Goal: Task Accomplishment & Management: Manage account settings

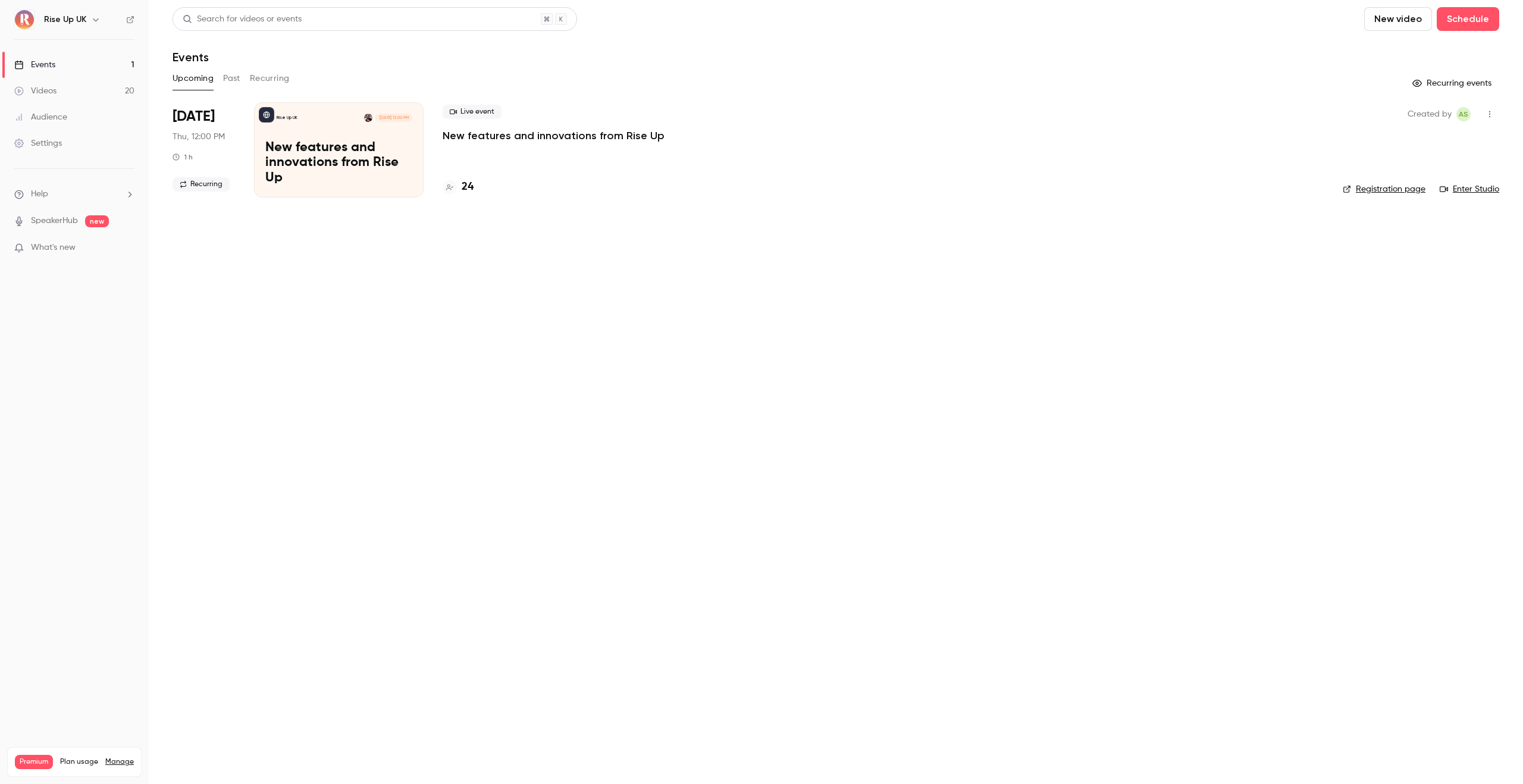
click at [99, 23] on icon "button" at bounding box center [96, 20] width 10 height 10
click at [115, 112] on div "Switch channel 2" at bounding box center [105, 109] width 123 height 13
click at [117, 101] on div "Rise Up FR" at bounding box center [112, 100] width 136 height 12
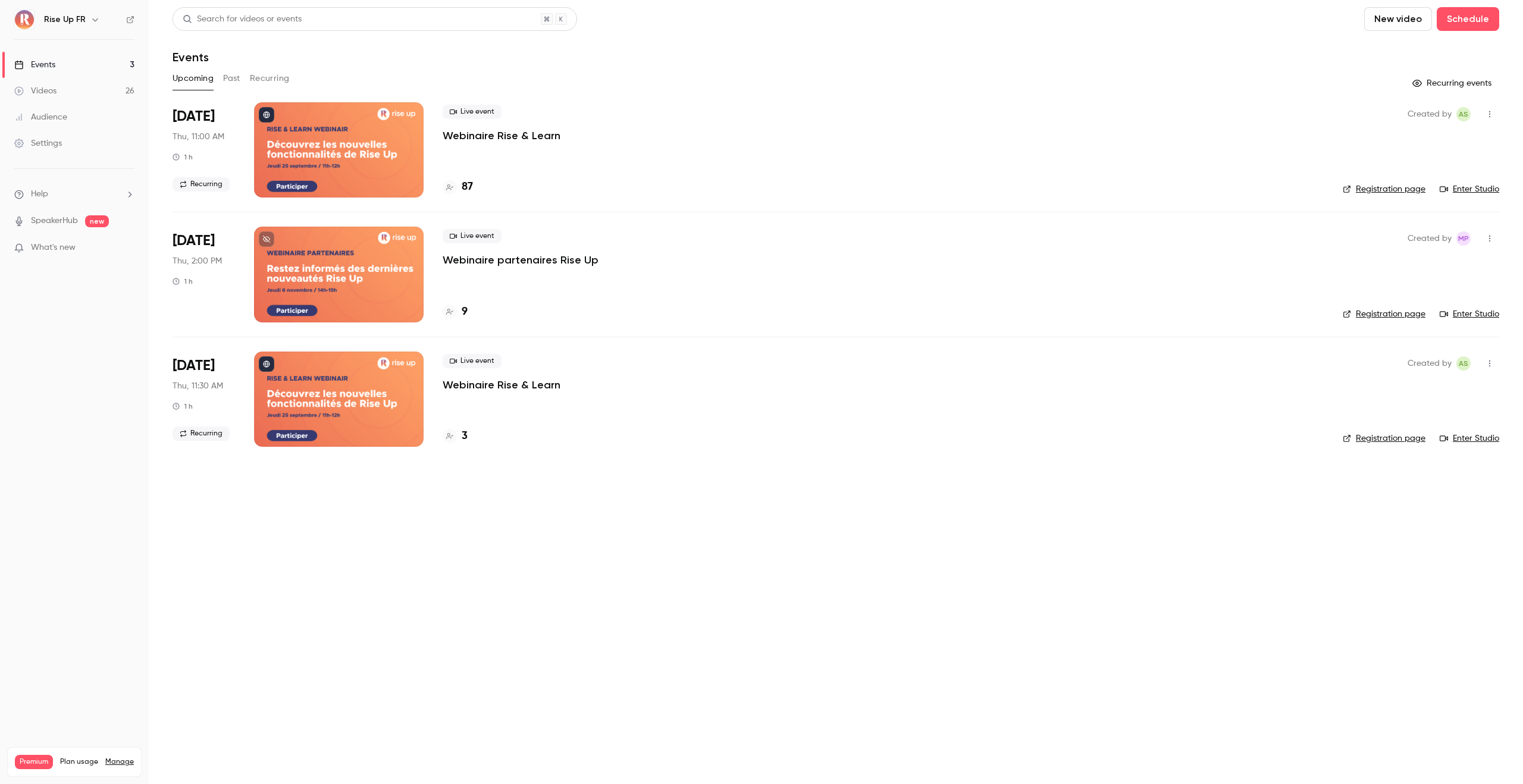
click at [267, 66] on div "Search for videos or events New video Schedule Events Upcoming Past Recurring R…" at bounding box center [835, 233] width 1327 height 453
click at [267, 73] on button "Recurring" at bounding box center [270, 78] width 40 height 19
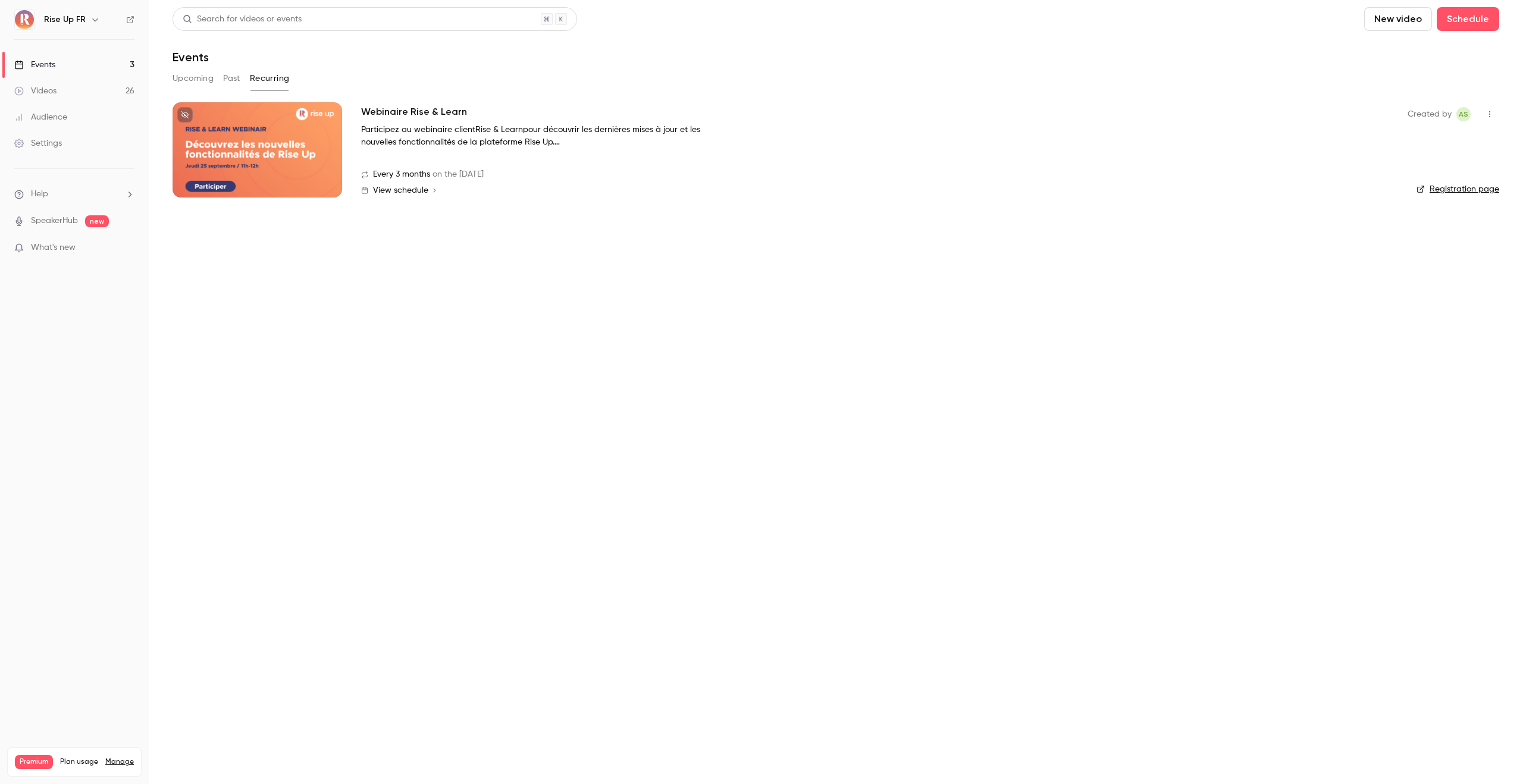
click at [309, 140] on div at bounding box center [257, 150] width 169 height 96
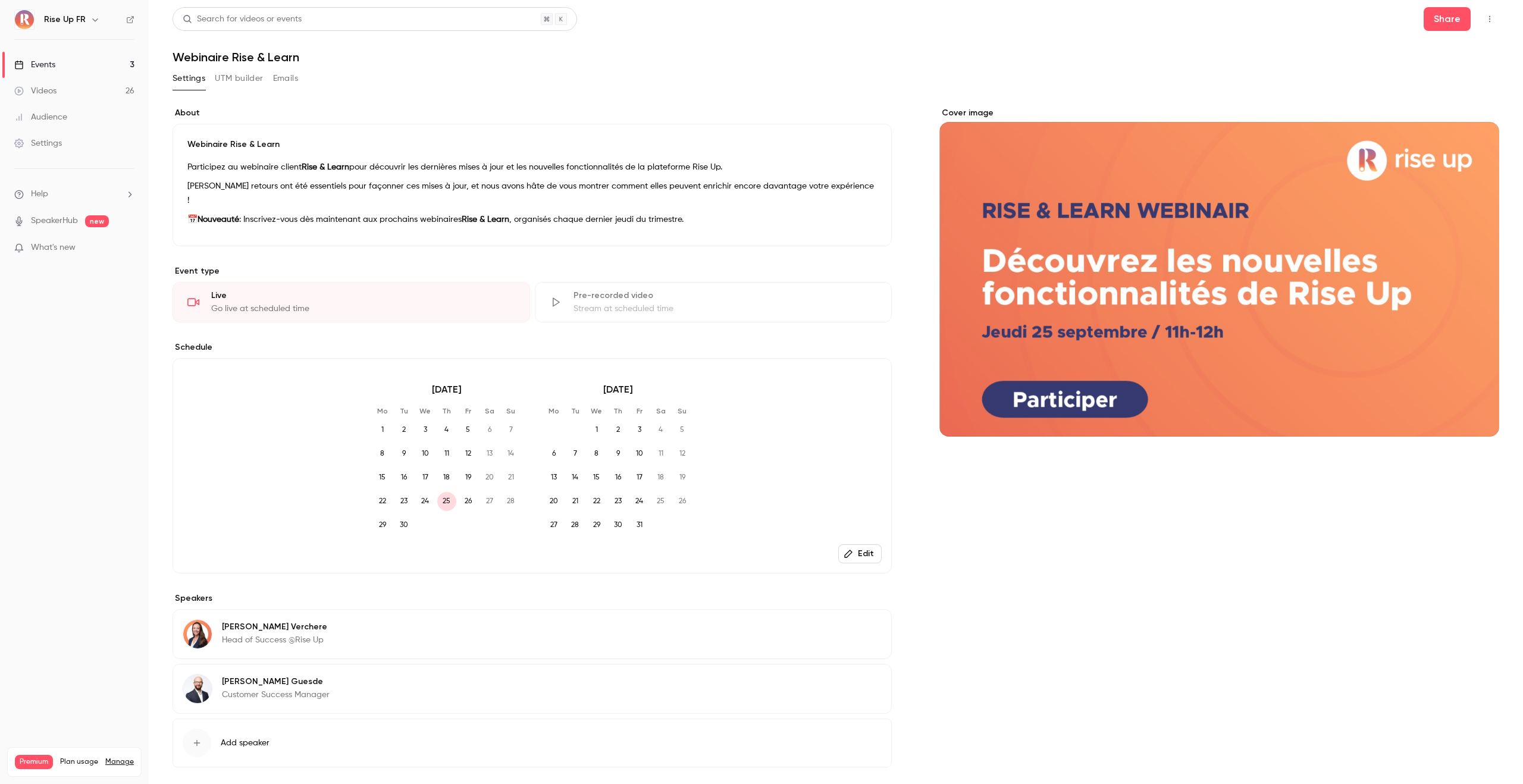
click at [256, 79] on button "UTM builder" at bounding box center [239, 78] width 48 height 19
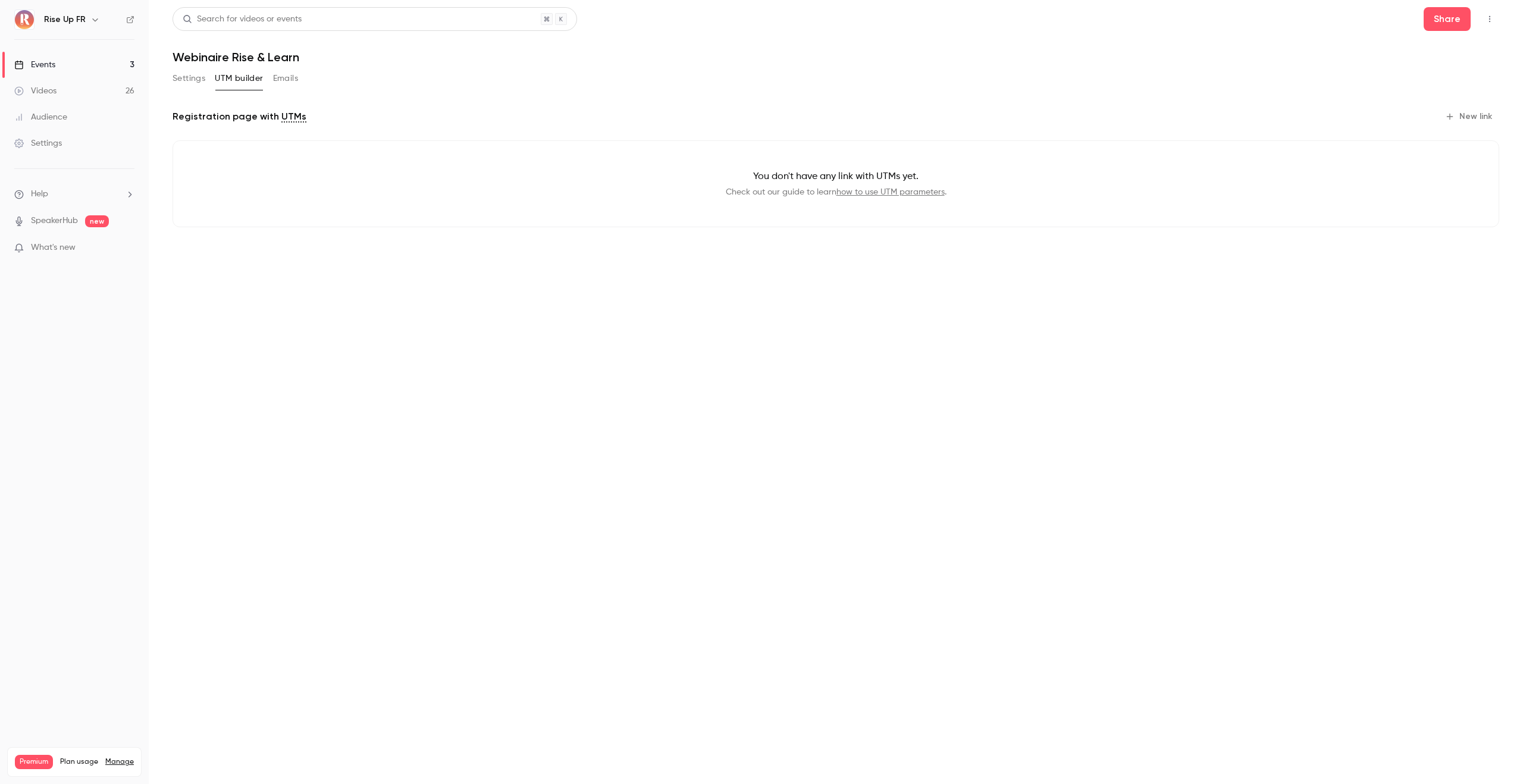
click at [278, 76] on button "Emails" at bounding box center [285, 78] width 25 height 19
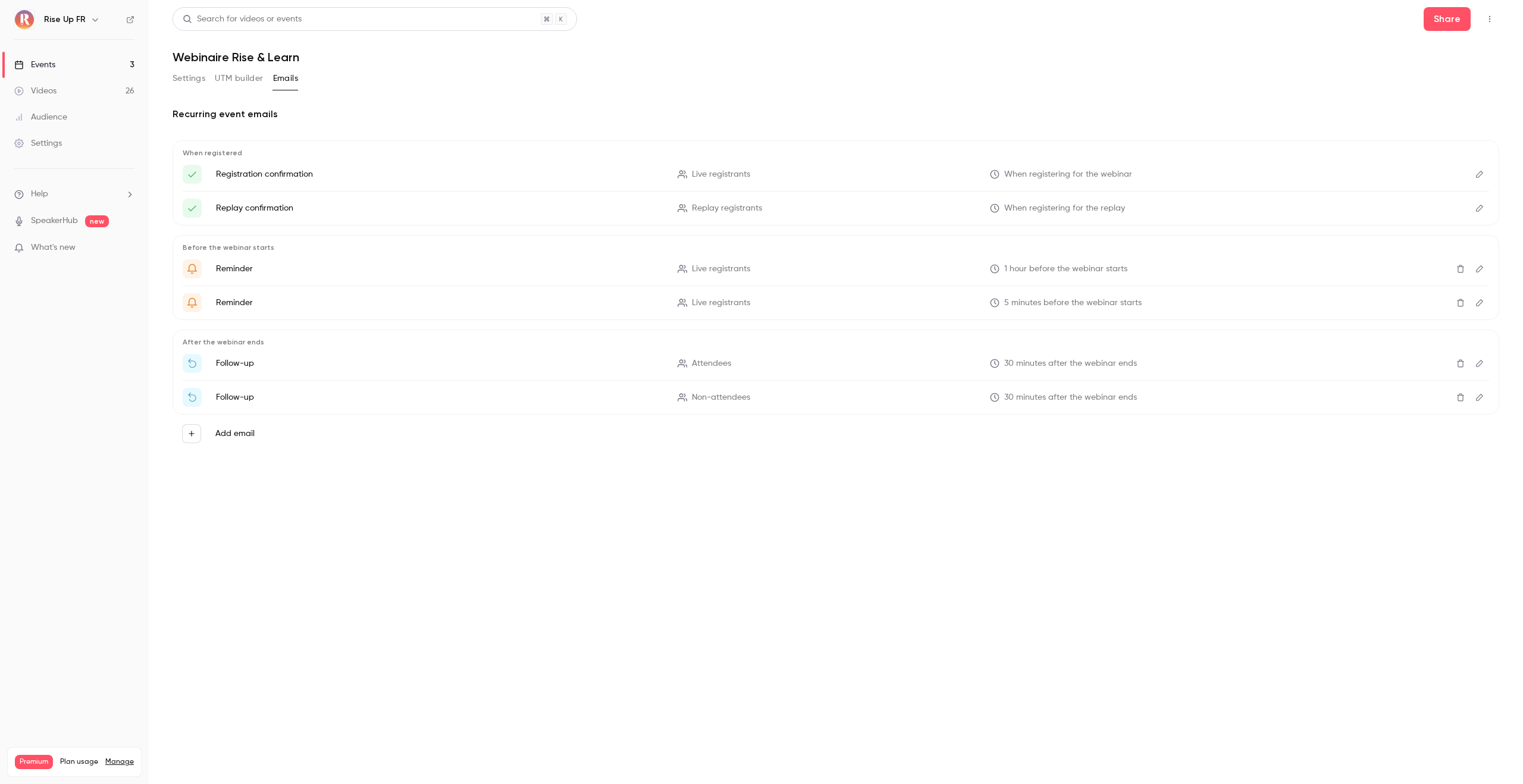
click at [243, 80] on button "UTM builder" at bounding box center [239, 78] width 48 height 19
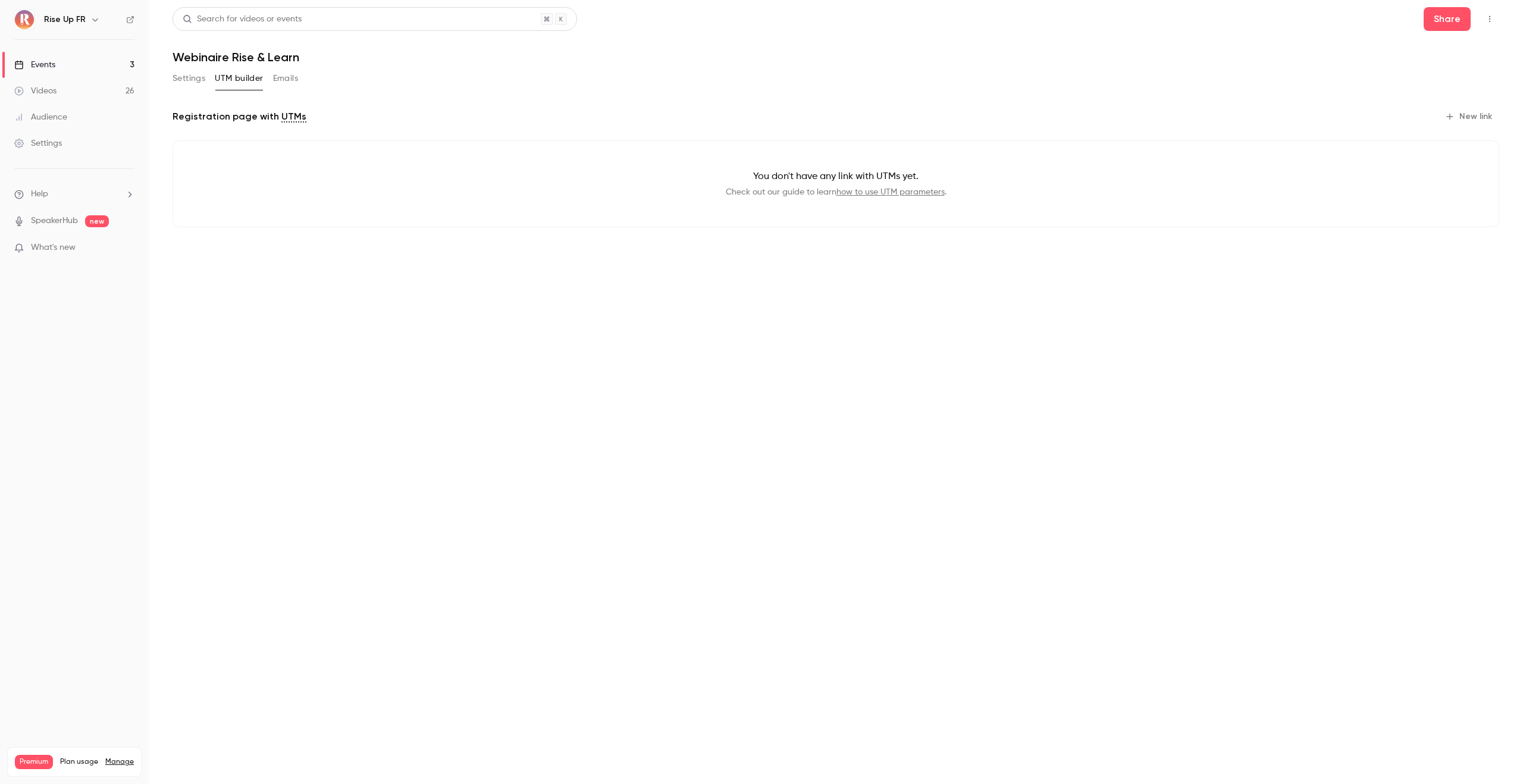
click at [195, 78] on button "Settings" at bounding box center [188, 78] width 33 height 19
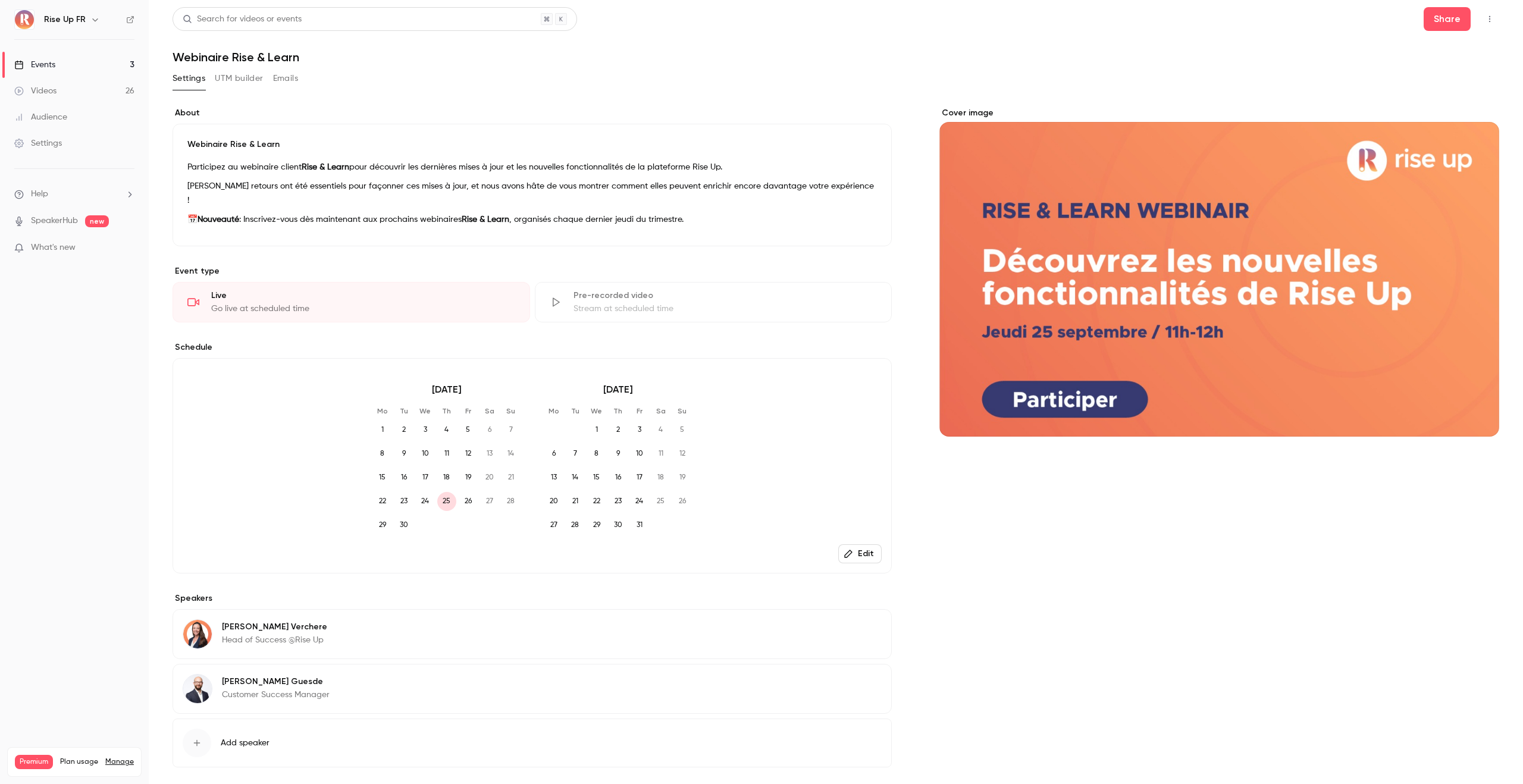
click at [132, 64] on link "Events 3" at bounding box center [74, 65] width 149 height 26
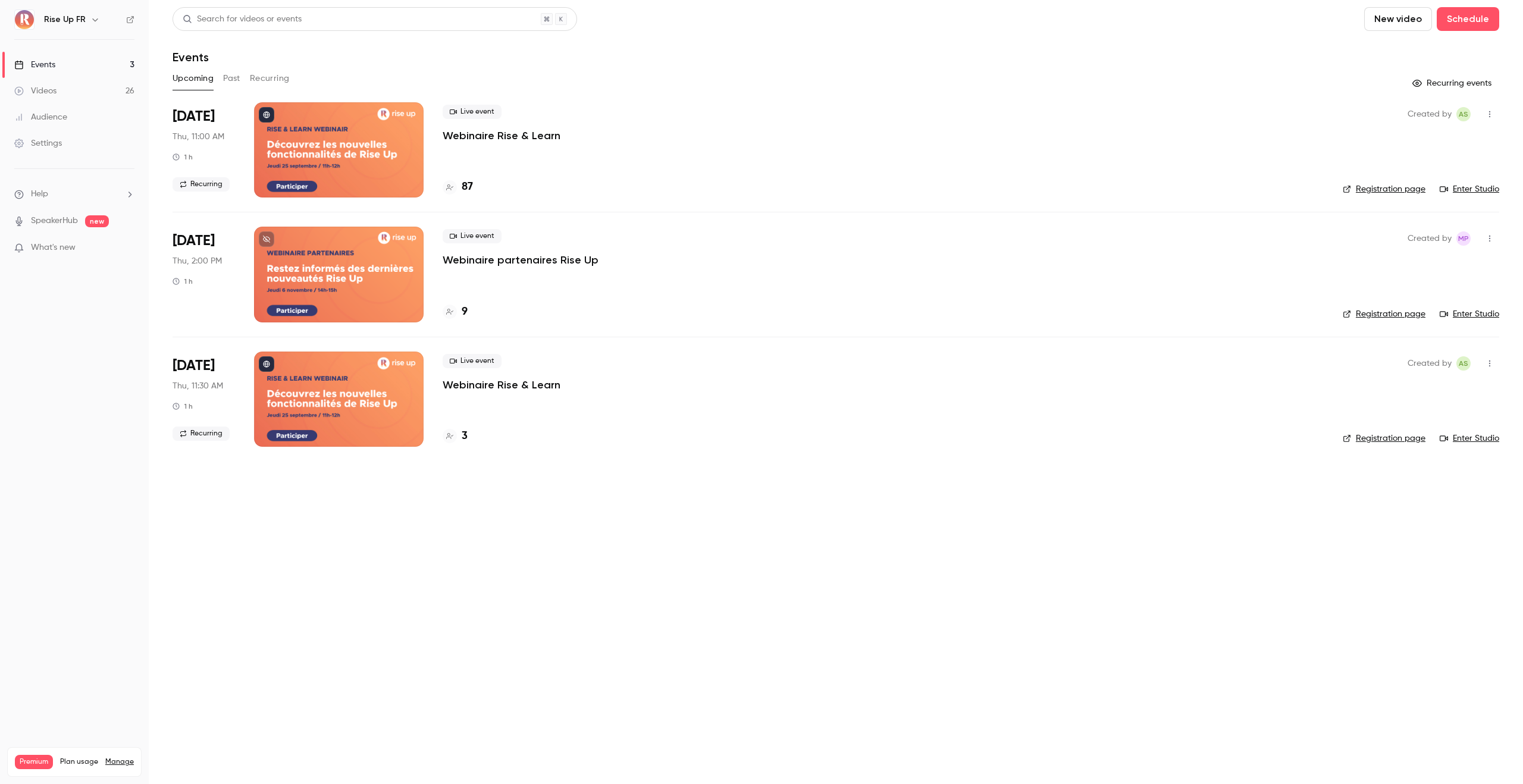
click at [228, 80] on button "Past" at bounding box center [231, 78] width 17 height 19
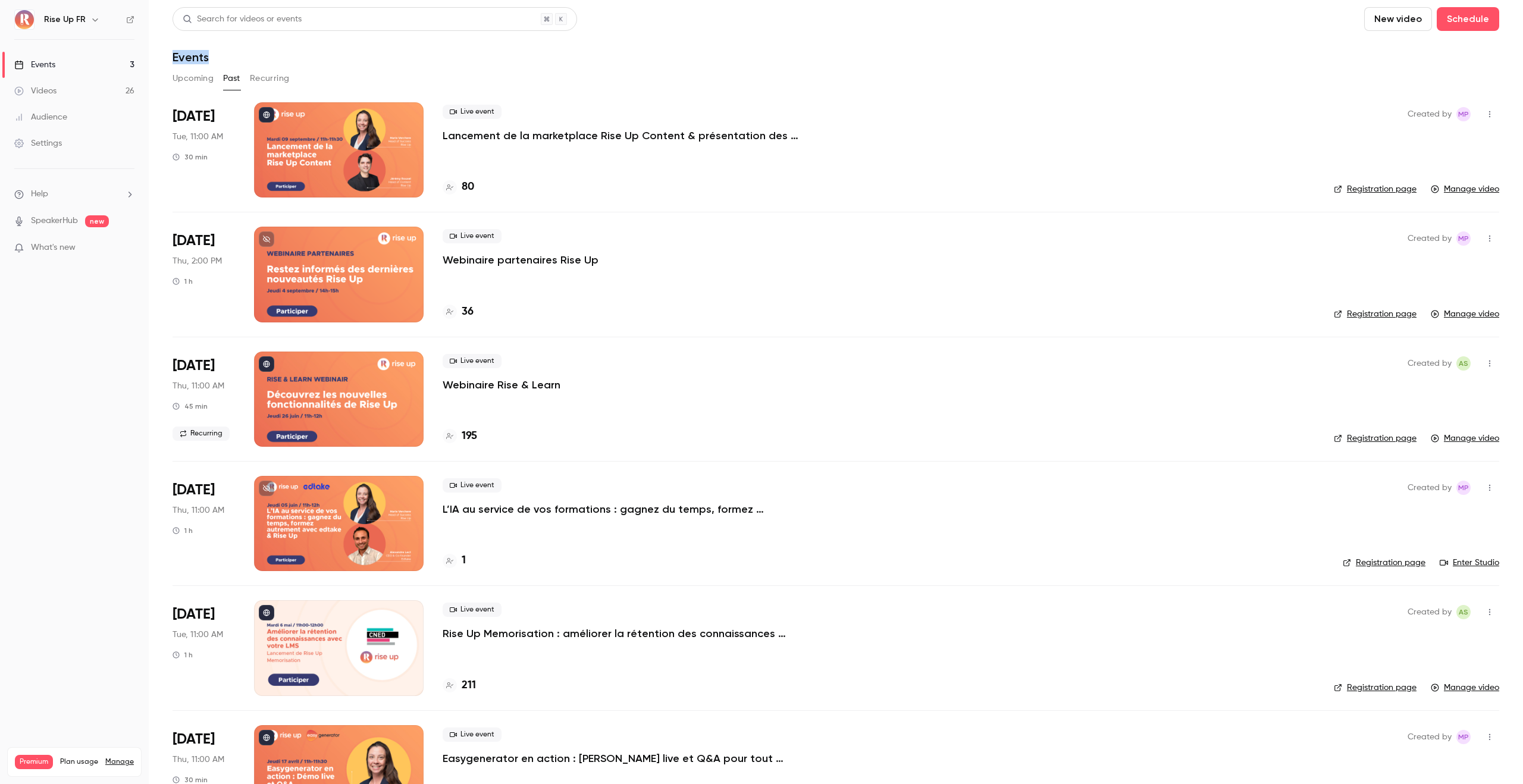
click at [284, 50] on div "Events" at bounding box center [835, 57] width 1327 height 14
click at [280, 67] on div "Search for videos or events New video Schedule Events Upcoming Past Recurring S…" at bounding box center [835, 731] width 1327 height 1449
click at [280, 73] on button "Recurring" at bounding box center [270, 78] width 40 height 19
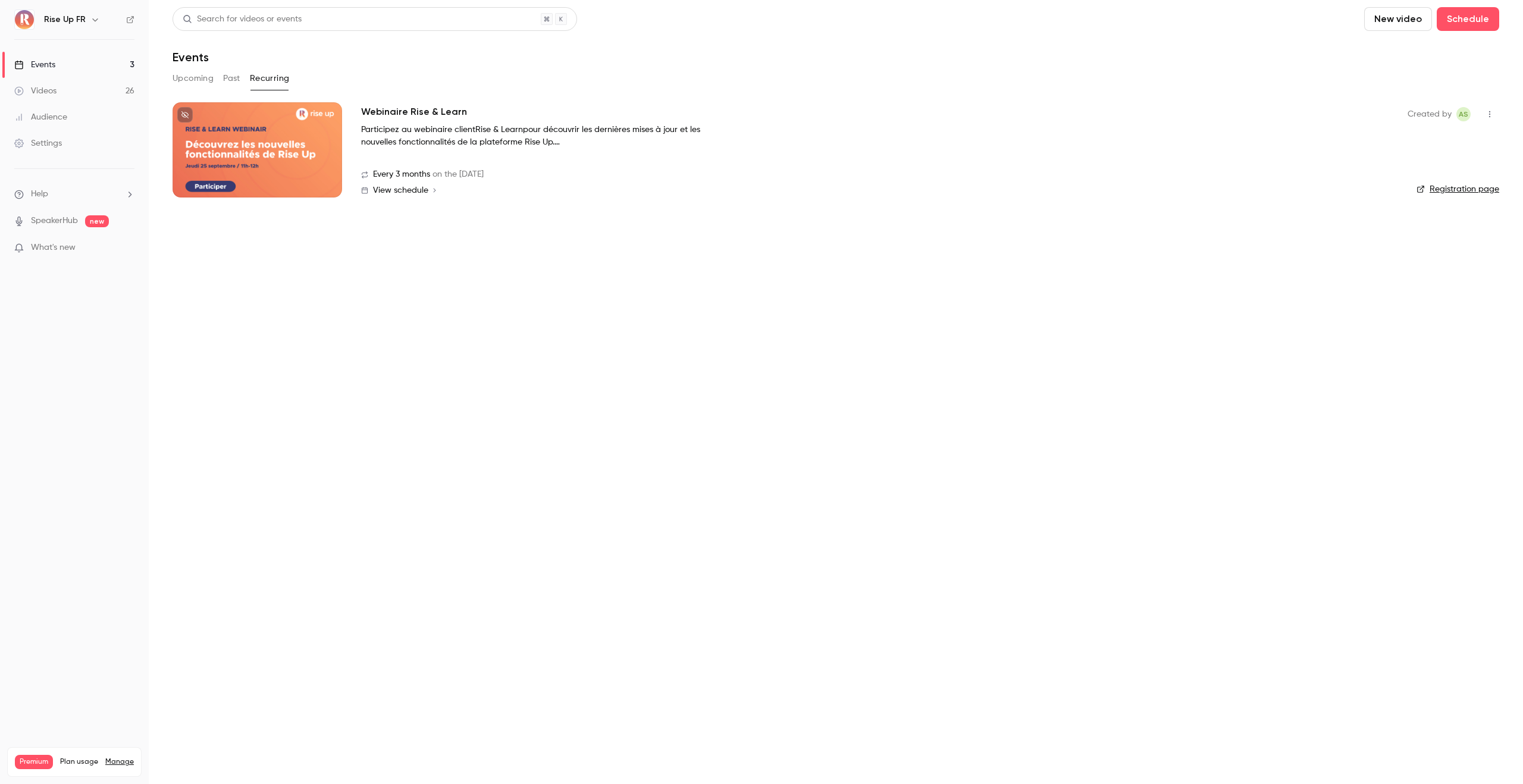
drag, startPoint x: 280, startPoint y: 73, endPoint x: 596, endPoint y: 439, distance: 483.5
click at [596, 439] on main "Search for videos or events New video Schedule Events Upcoming Past Recurring W…" at bounding box center [835, 392] width 1374 height 784
drag, startPoint x: 479, startPoint y: 109, endPoint x: 364, endPoint y: 115, distance: 115.2
click at [364, 115] on div "Webinaire Rise & Learn Participez au webinaire client Rise & Learn pour découvr…" at bounding box center [874, 127] width 1028 height 44
click at [482, 101] on div "Search for videos or events New video Schedule Events Upcoming Past Recurring W…" at bounding box center [835, 109] width 1327 height 204
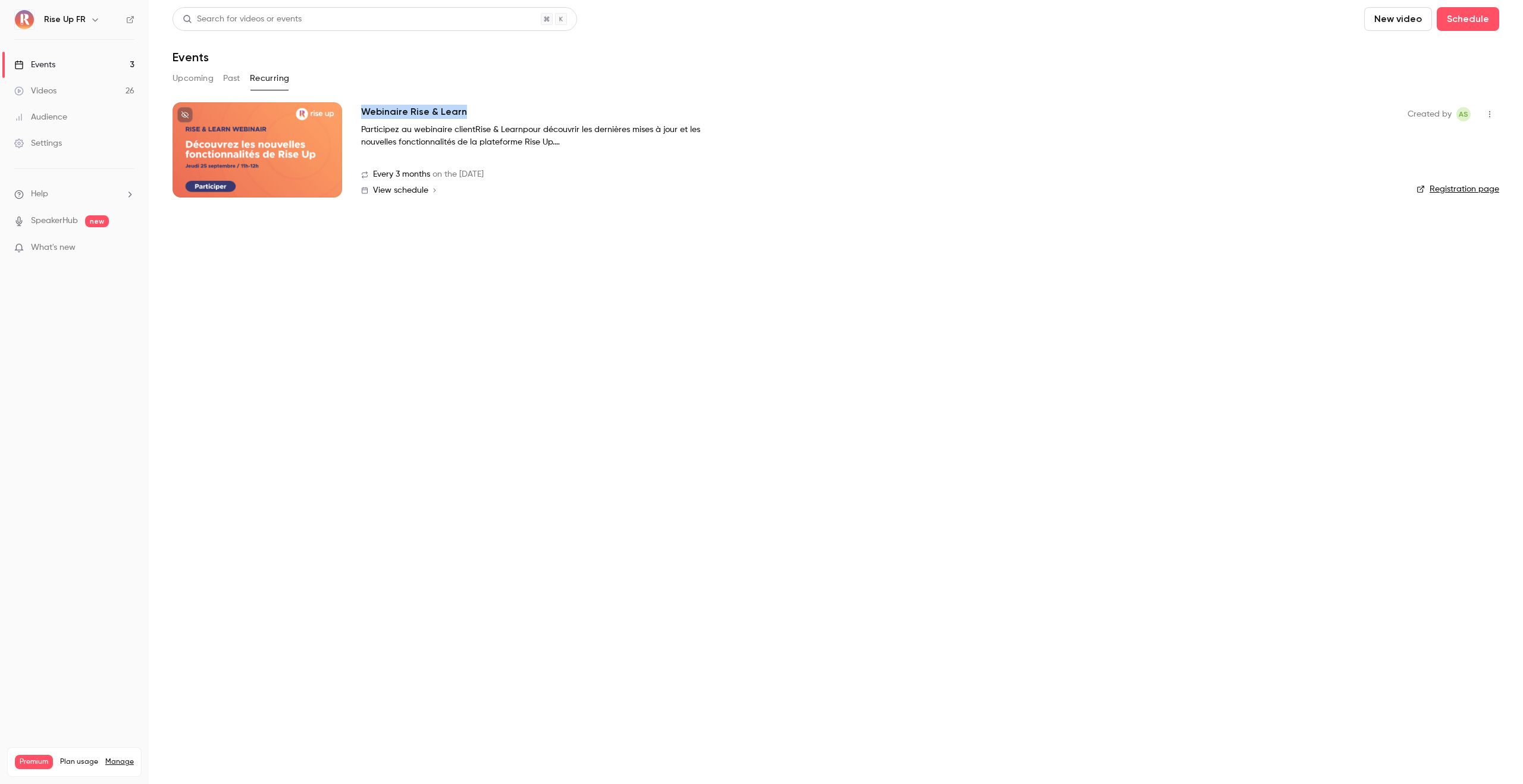
drag, startPoint x: 482, startPoint y: 110, endPoint x: 360, endPoint y: 116, distance: 122.1
click at [360, 116] on li "Webinaire Rise & Learn Participez au webinaire client Rise & Learn pour découvr…" at bounding box center [835, 157] width 1327 height 110
click at [485, 103] on div "Webinaire Rise & Learn Participez au webinaire client Rise & Learn pour découvr…" at bounding box center [874, 150] width 1028 height 96
click at [209, 76] on button "Upcoming" at bounding box center [192, 78] width 41 height 19
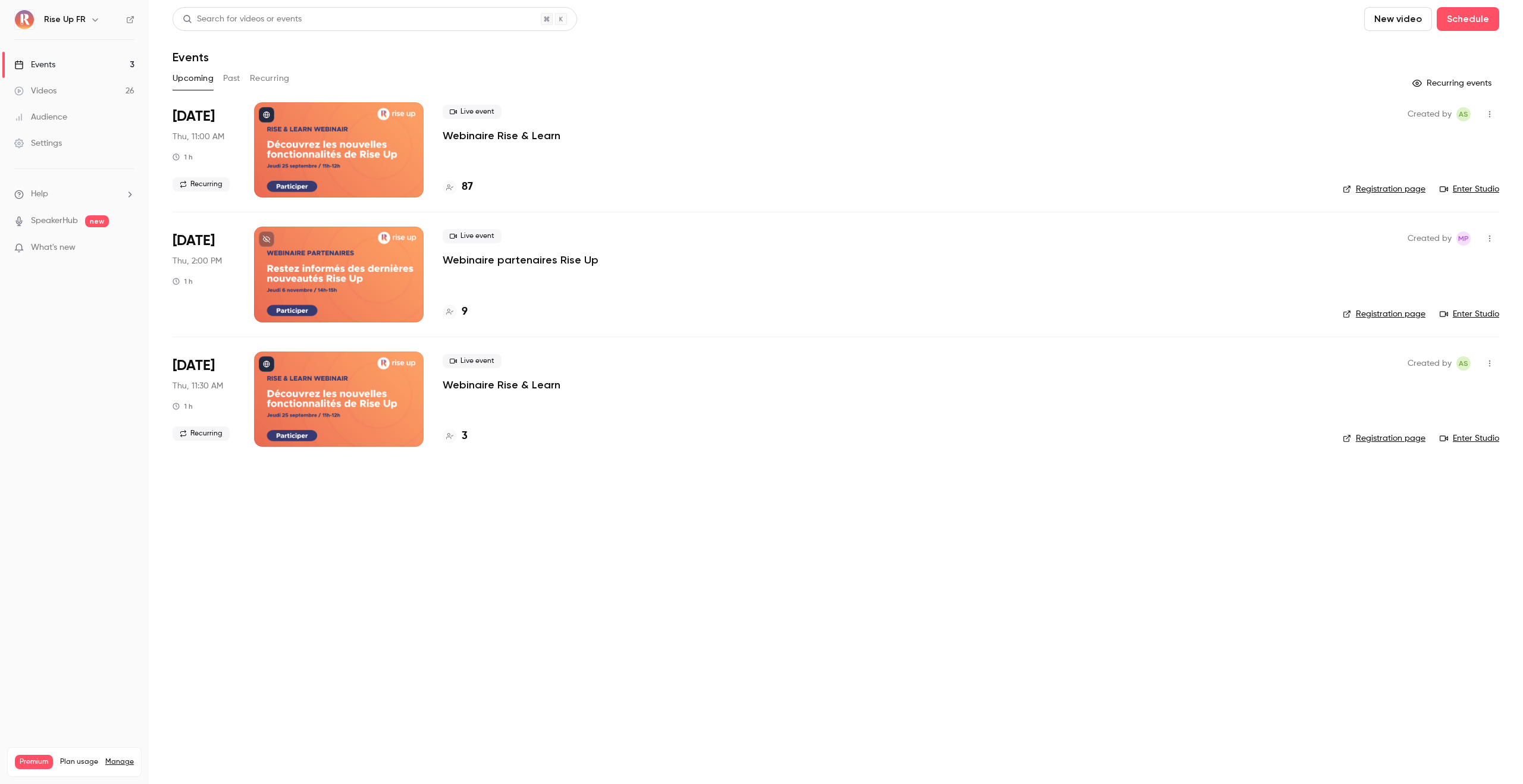
click at [258, 77] on button "Recurring" at bounding box center [270, 78] width 40 height 19
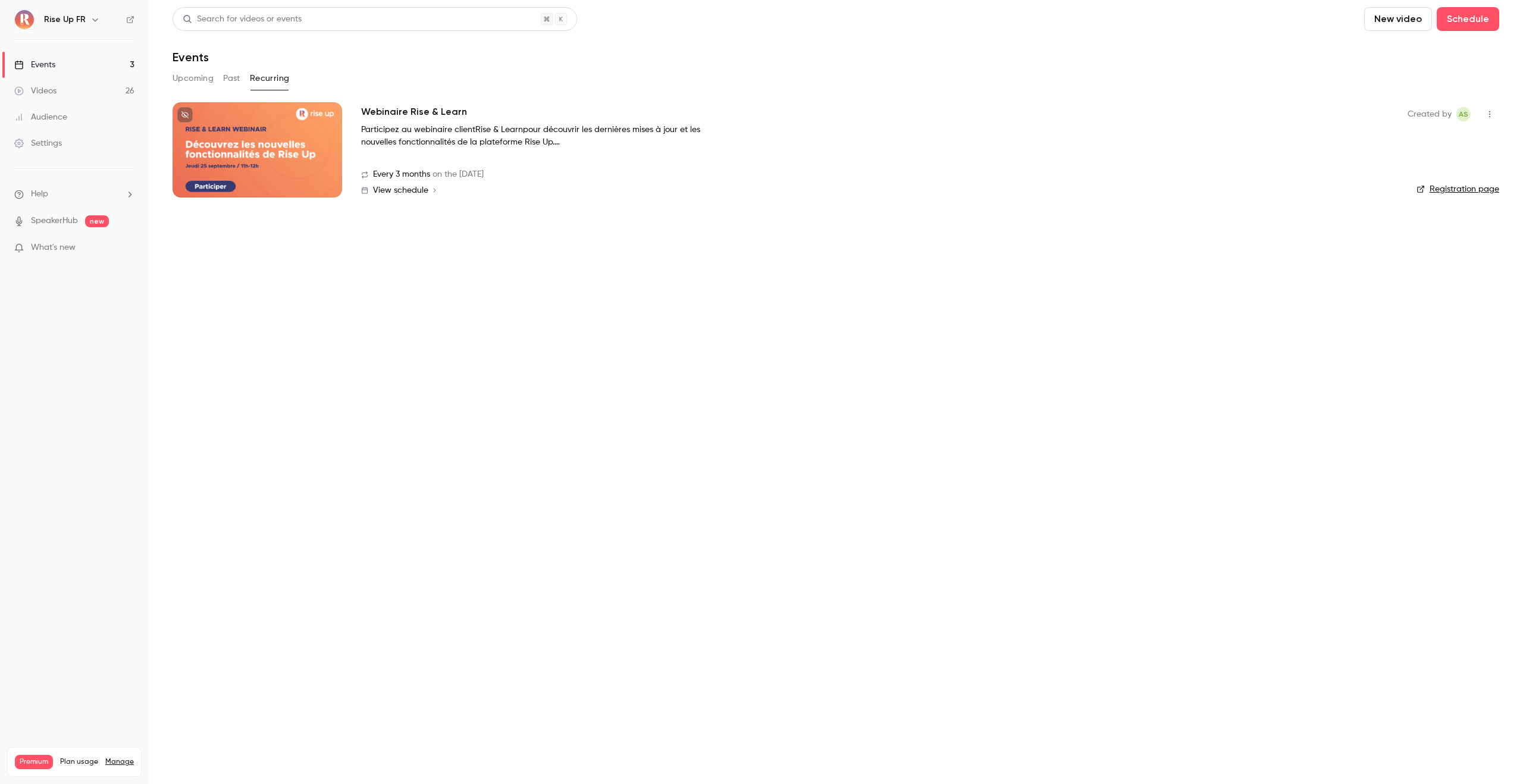
click at [209, 81] on button "Upcoming" at bounding box center [192, 78] width 41 height 19
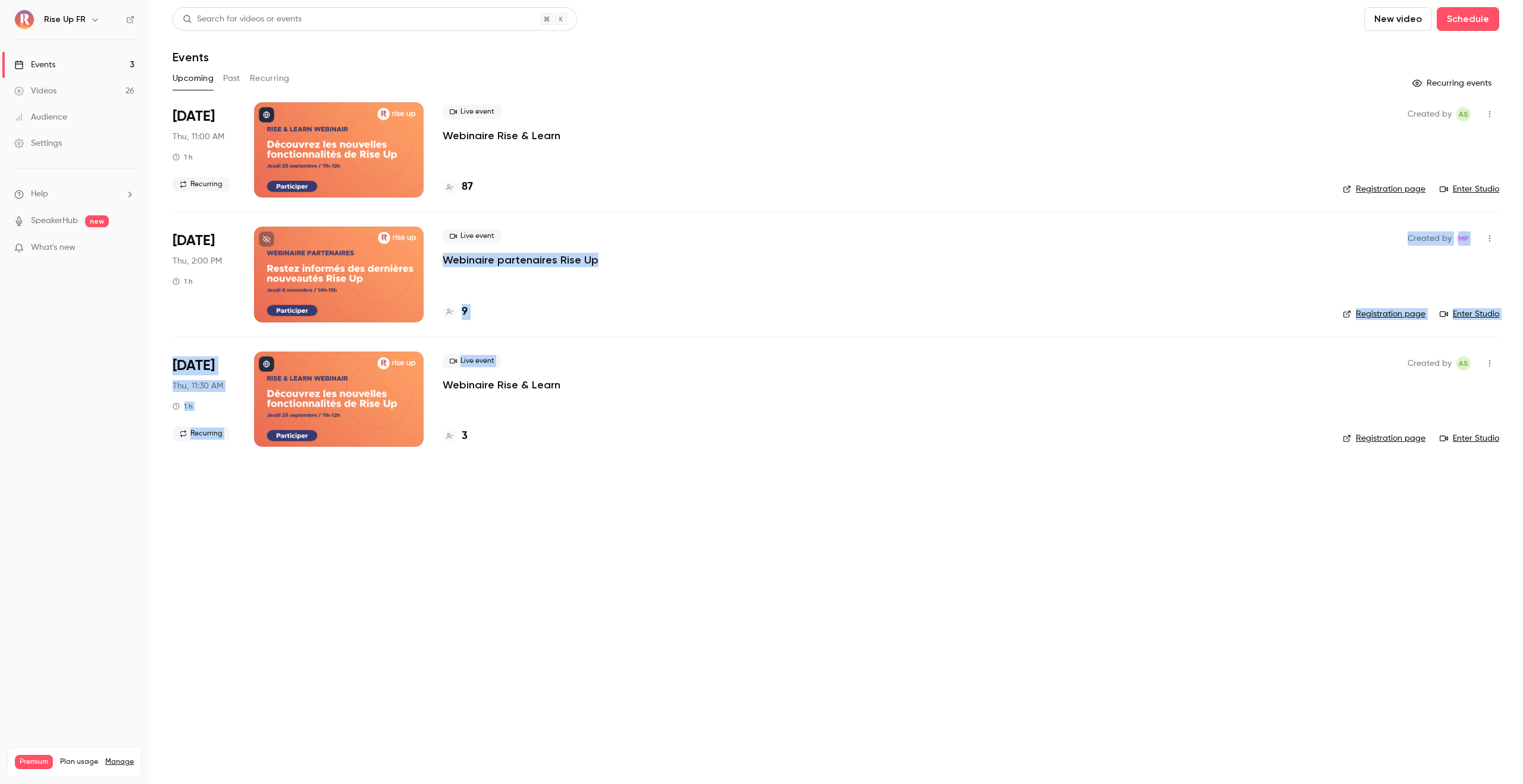
drag, startPoint x: 643, startPoint y: 247, endPoint x: 690, endPoint y: 302, distance: 72.3
click at [690, 338] on ul "Sep 25 Thu, 11:00 AM 1 h Recurring Live event Webinaire Rise & Learn 87 Created…" at bounding box center [835, 282] width 1327 height 359
click at [690, 298] on div "Live event Webinaire partenaires Rise Up 9" at bounding box center [883, 274] width 881 height 96
click at [332, 132] on div at bounding box center [339, 150] width 169 height 96
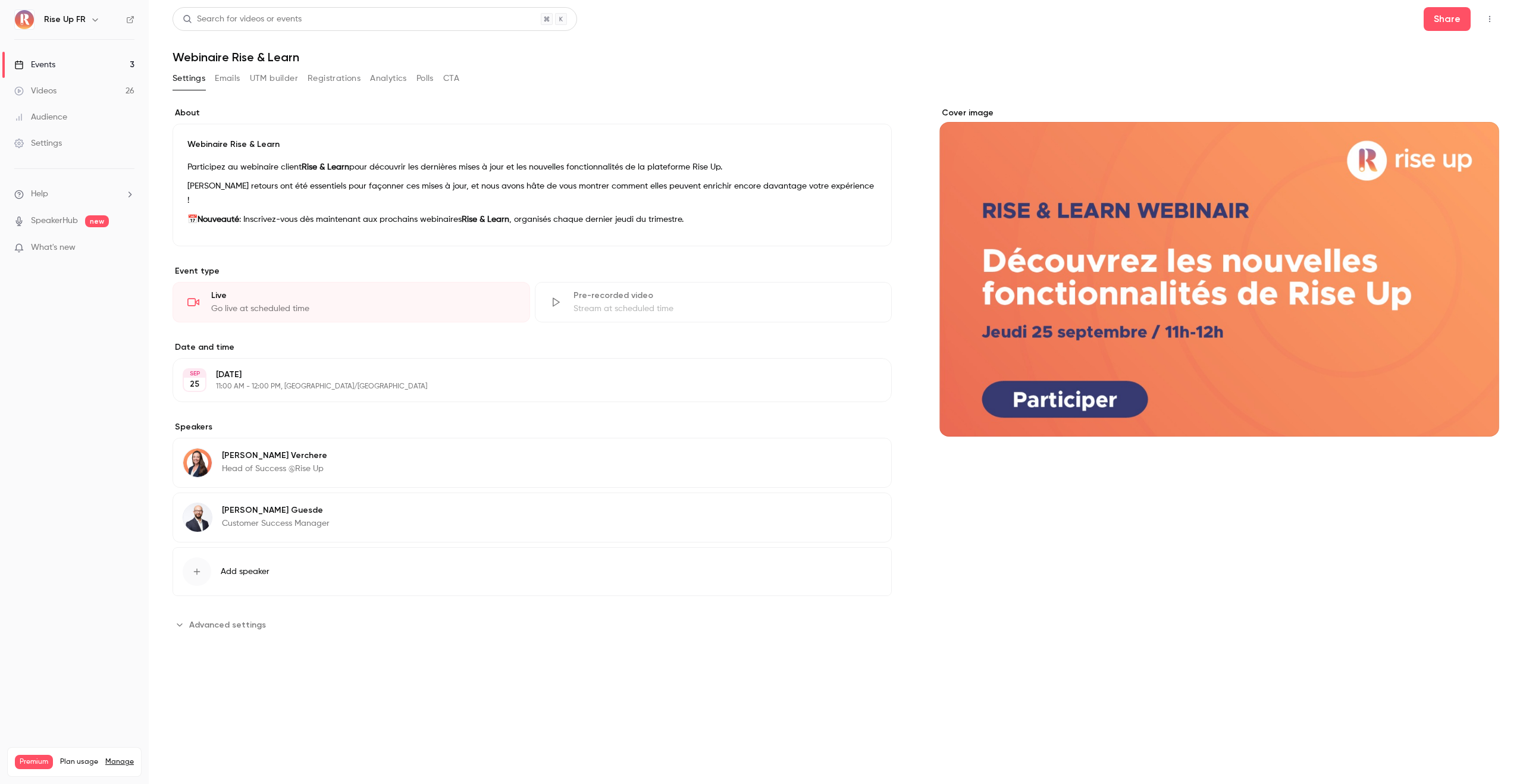
click at [340, 83] on button "Registrations" at bounding box center [334, 78] width 53 height 19
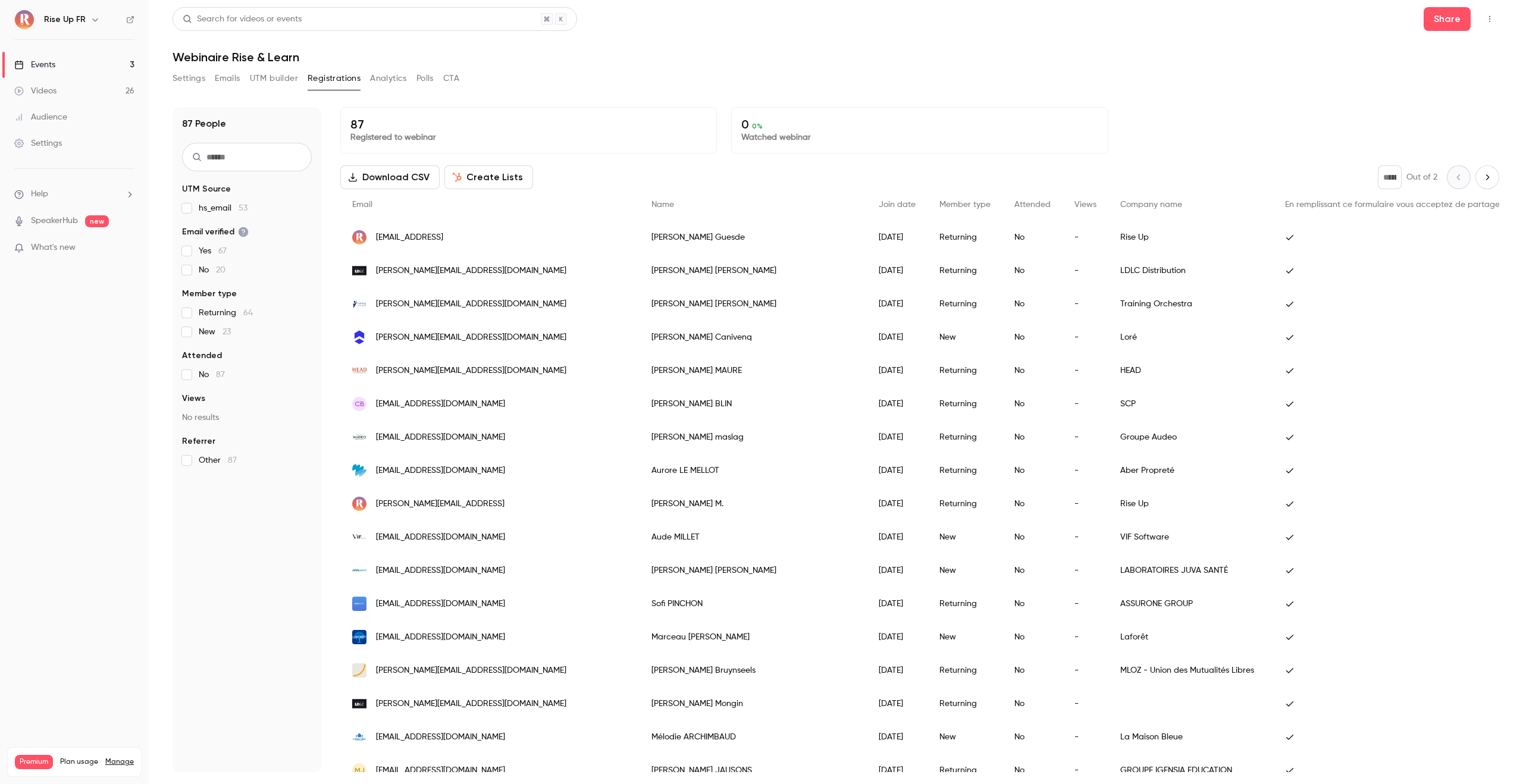
click at [508, 173] on button "Create Lists" at bounding box center [488, 177] width 89 height 24
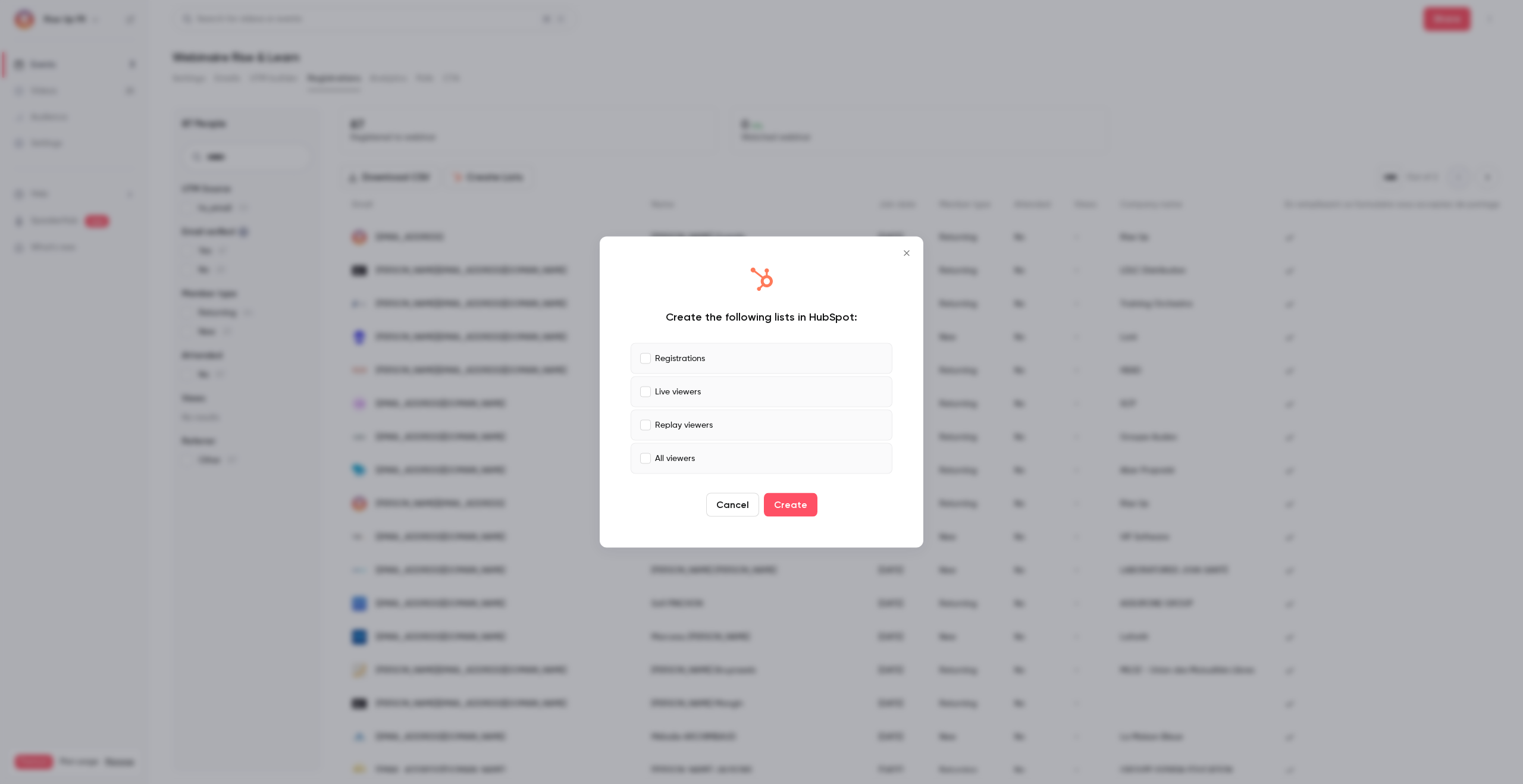
click at [748, 501] on button "Cancel" at bounding box center [733, 505] width 53 height 24
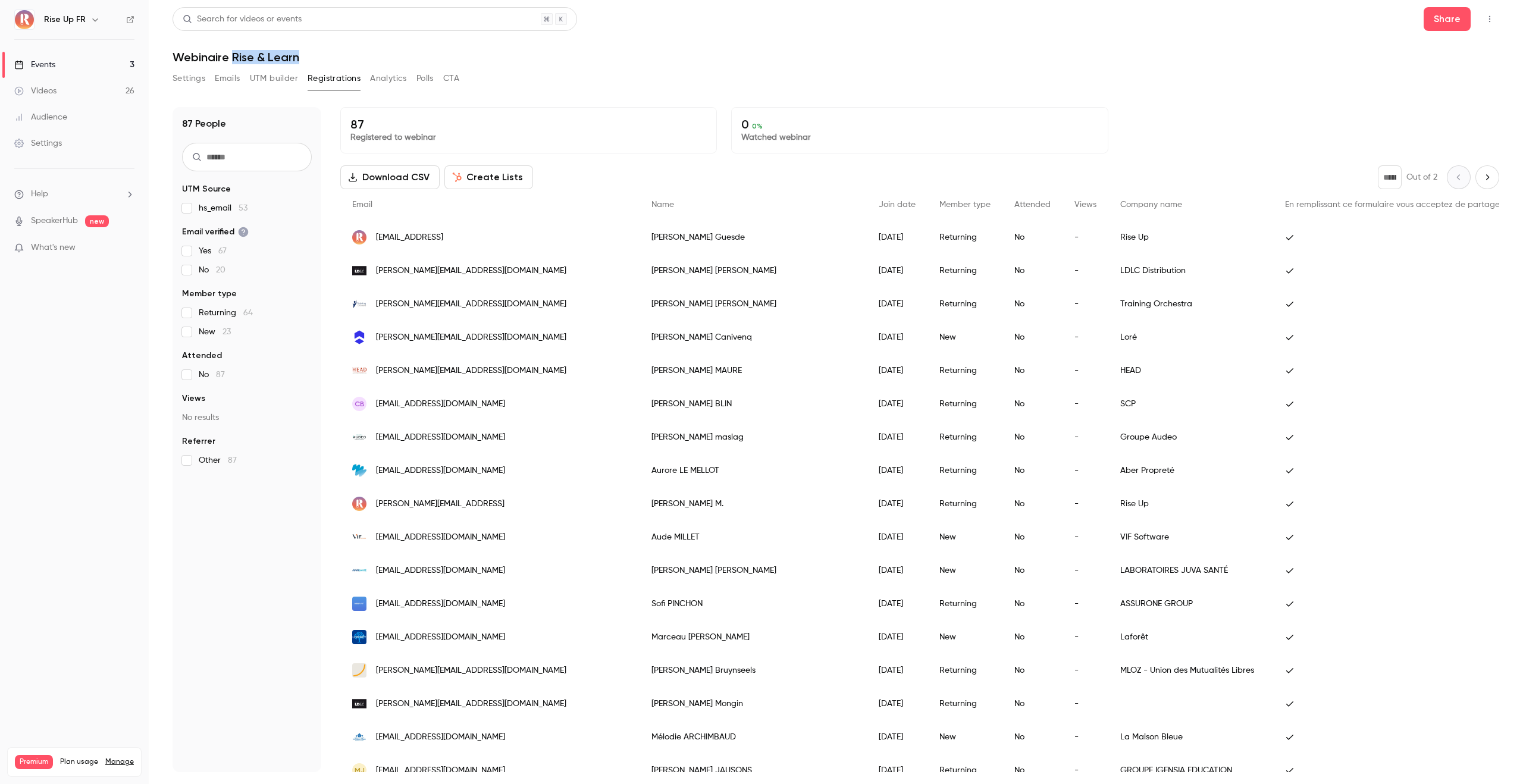
drag, startPoint x: 302, startPoint y: 57, endPoint x: 233, endPoint y: 60, distance: 69.1
click at [233, 60] on h1 "Webinaire Rise & Learn" at bounding box center [835, 57] width 1327 height 14
click at [335, 40] on header "Search for videos or events Share Webinaire Rise & Learn" at bounding box center [835, 35] width 1327 height 57
click at [191, 80] on button "Settings" at bounding box center [188, 78] width 33 height 19
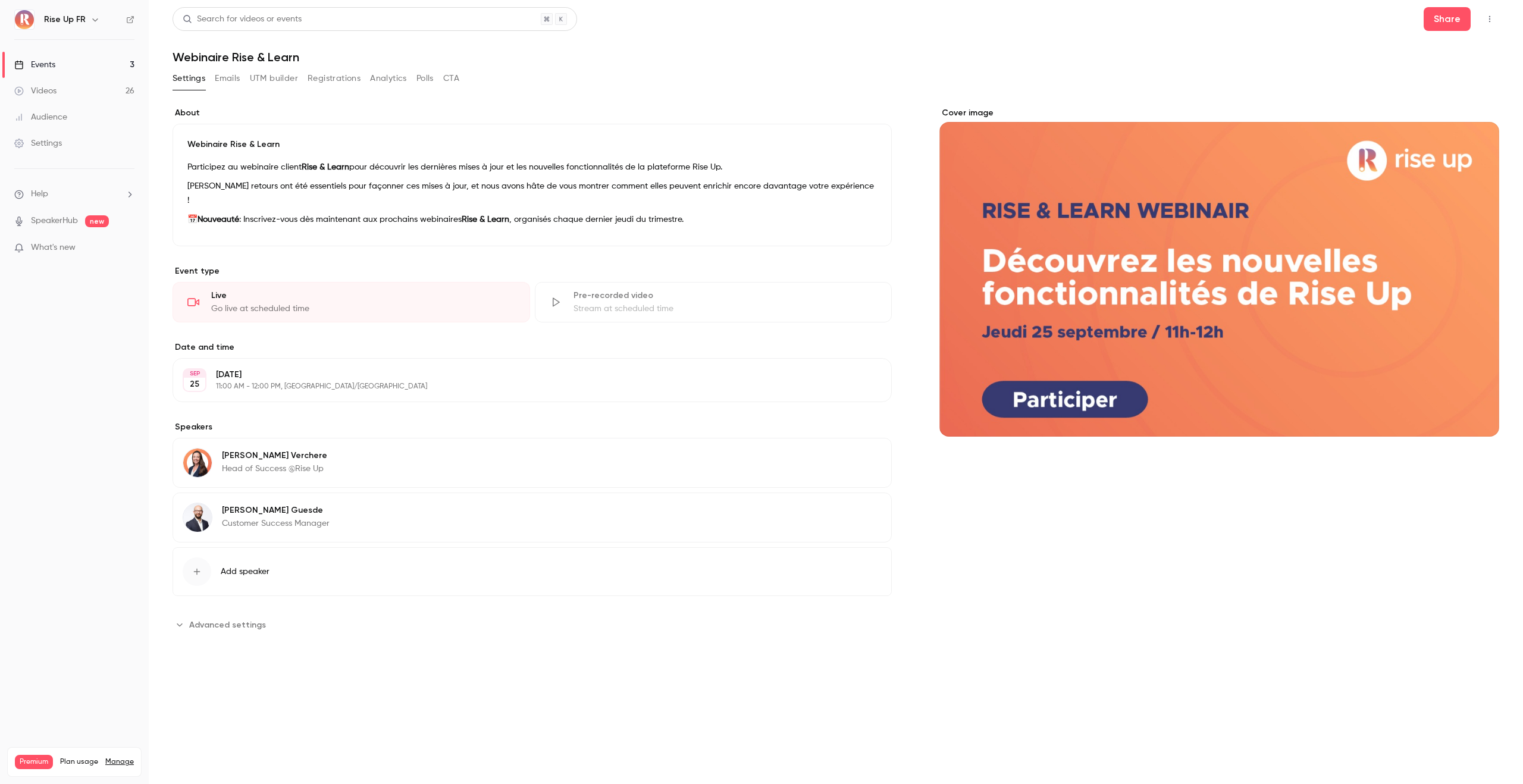
click at [330, 68] on div "Search for videos or events Share Webinaire Rise & Learn Settings Emails UTM bu…" at bounding box center [835, 335] width 1327 height 655
click at [330, 80] on button "Registrations" at bounding box center [334, 78] width 53 height 19
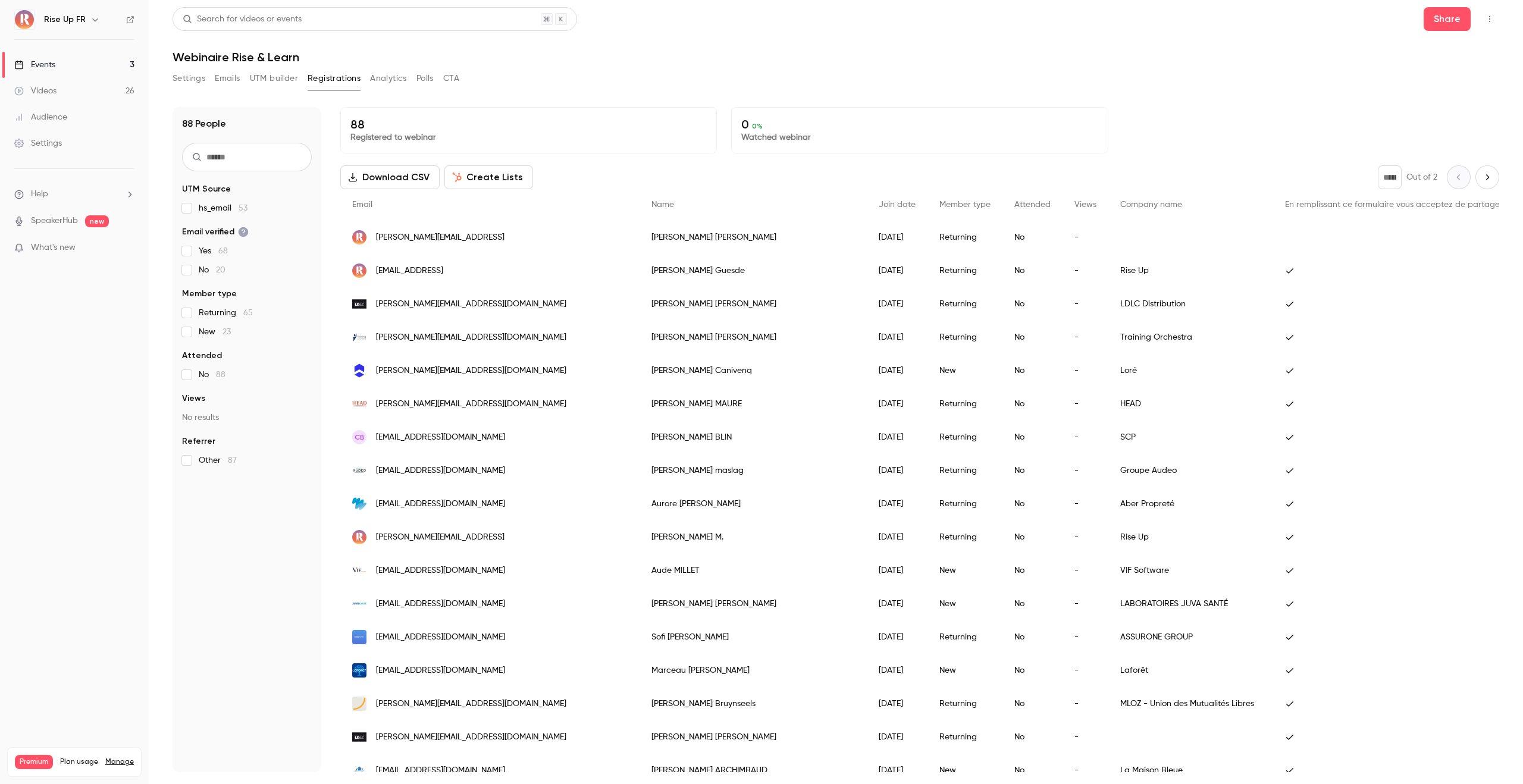
click at [226, 78] on button "Emails" at bounding box center [227, 78] width 25 height 19
